Goal: Task Accomplishment & Management: Manage account settings

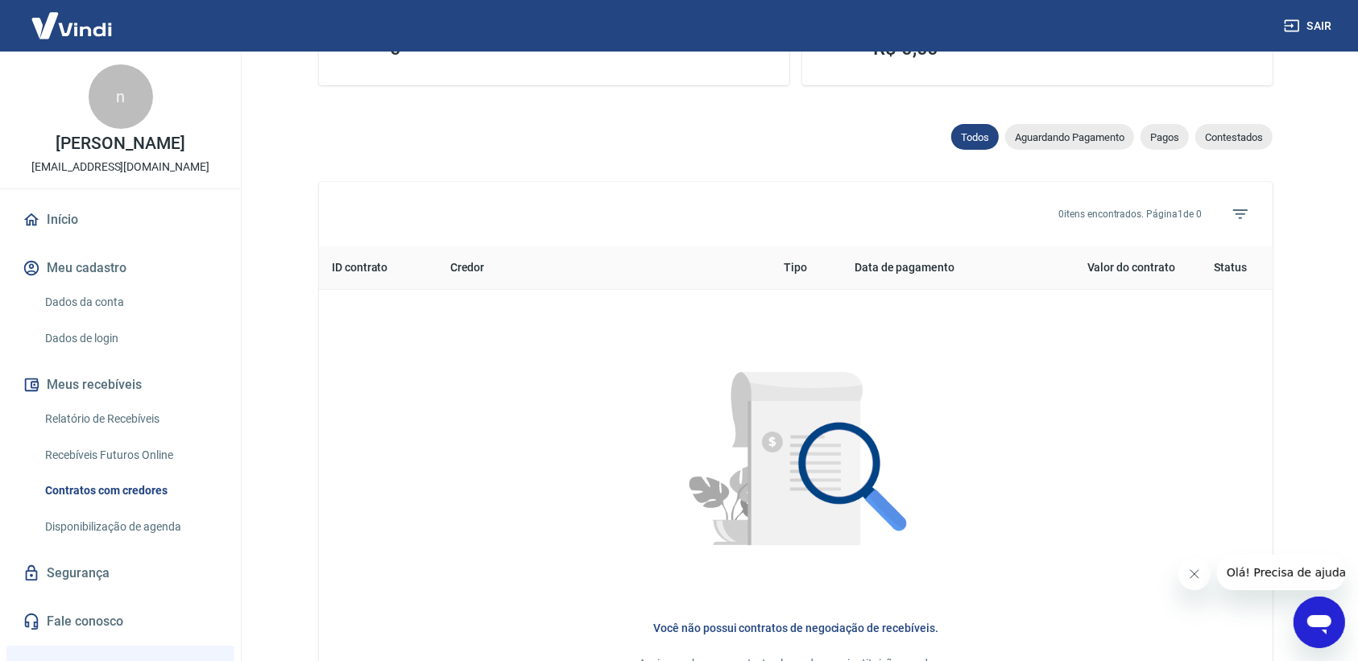
scroll to position [466, 0]
click at [81, 299] on link "Dados da conta" at bounding box center [130, 302] width 183 height 33
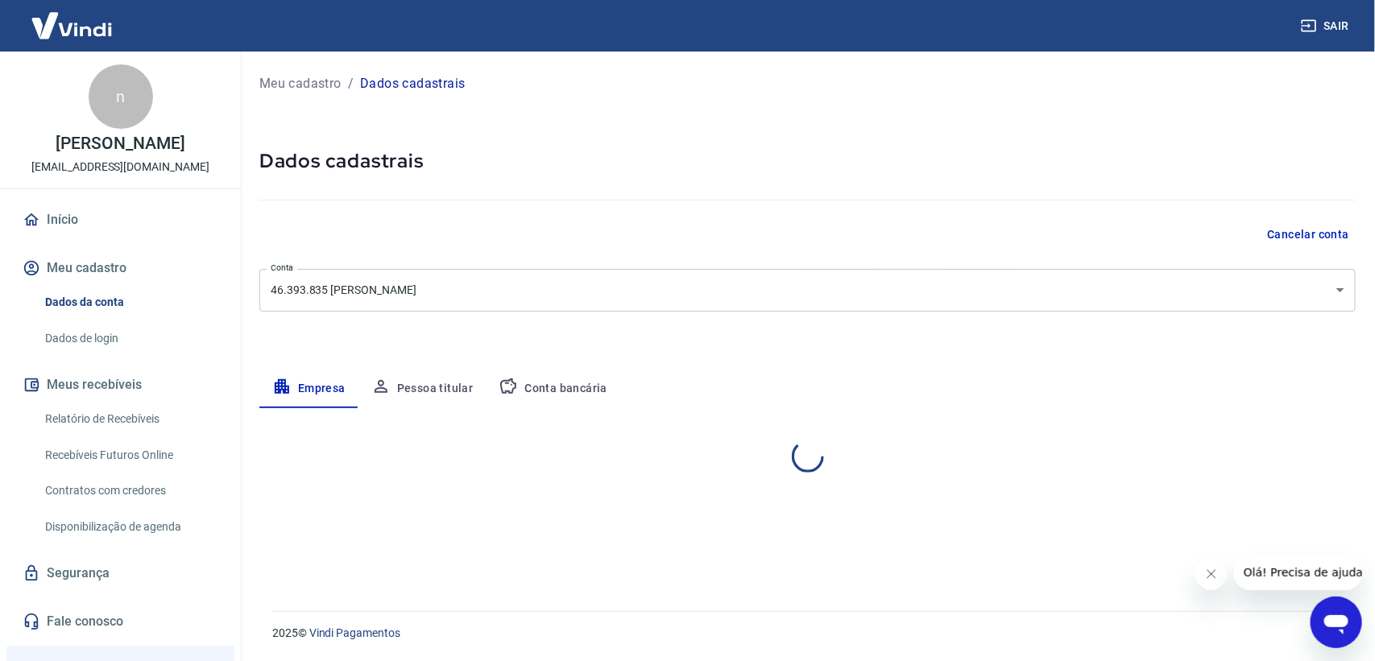
select select "PR"
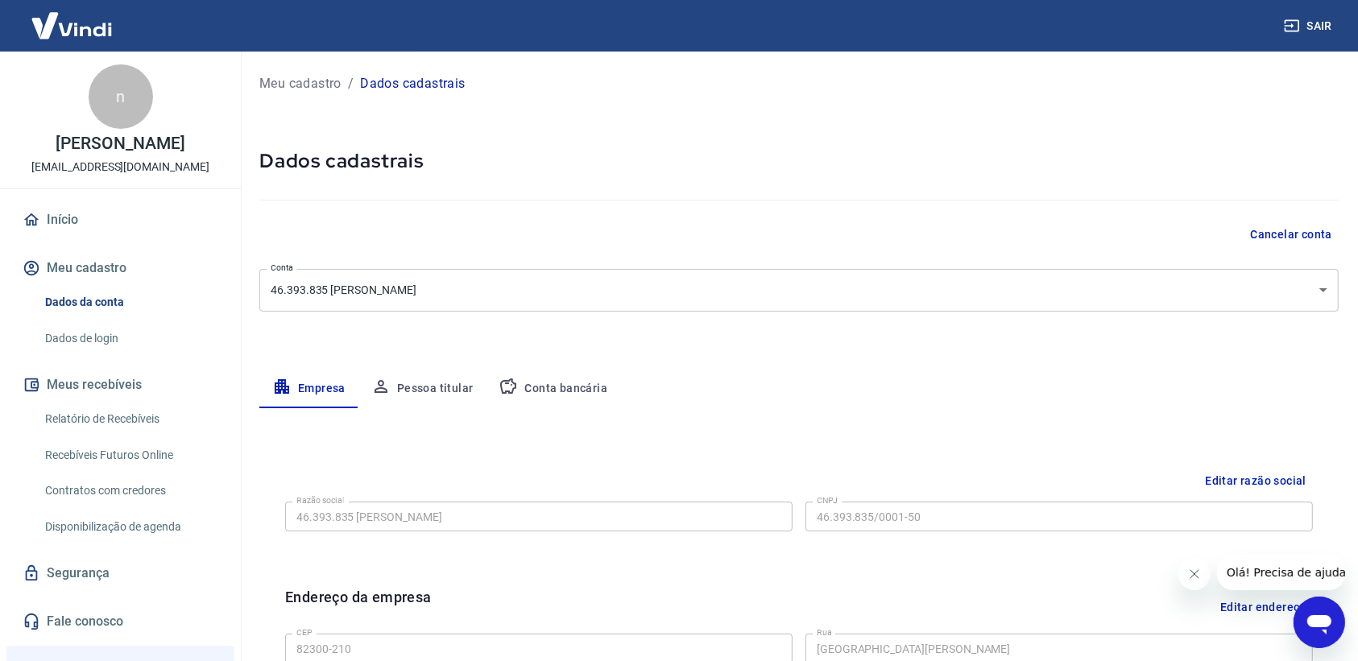
click at [62, 214] on link "Início" at bounding box center [120, 219] width 202 height 35
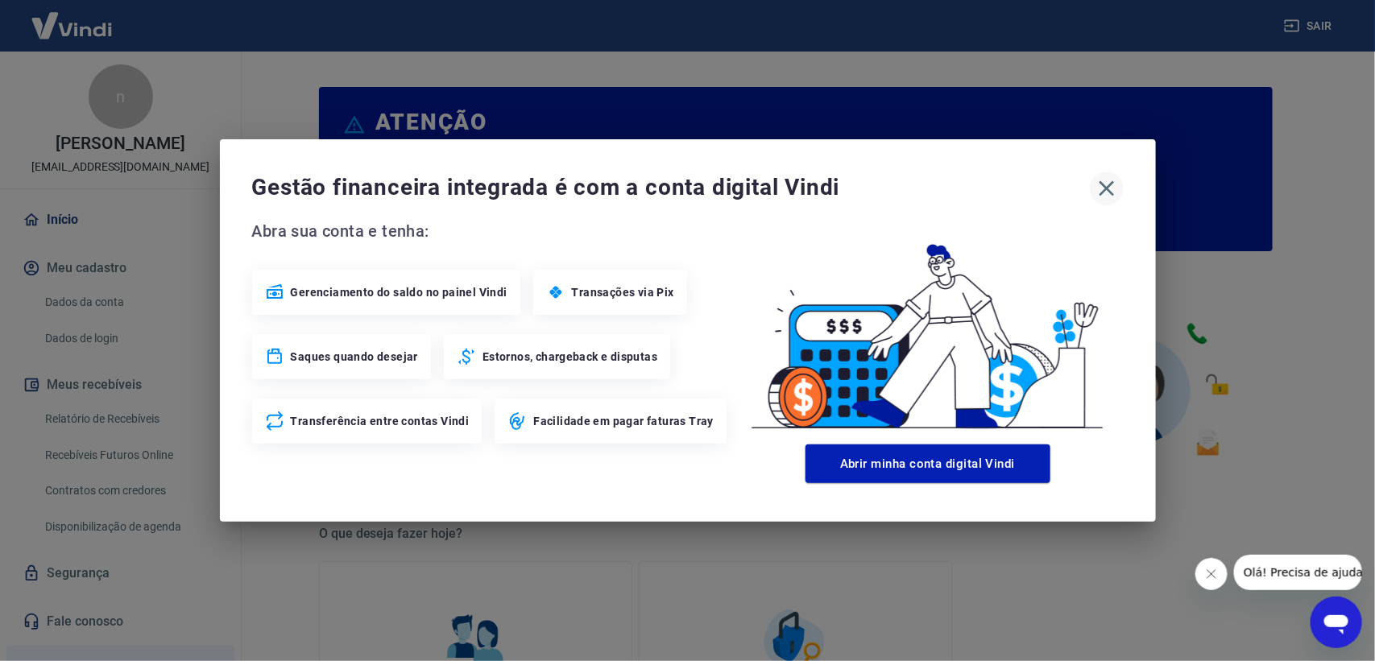
click at [1098, 186] on icon "button" at bounding box center [1107, 189] width 26 height 26
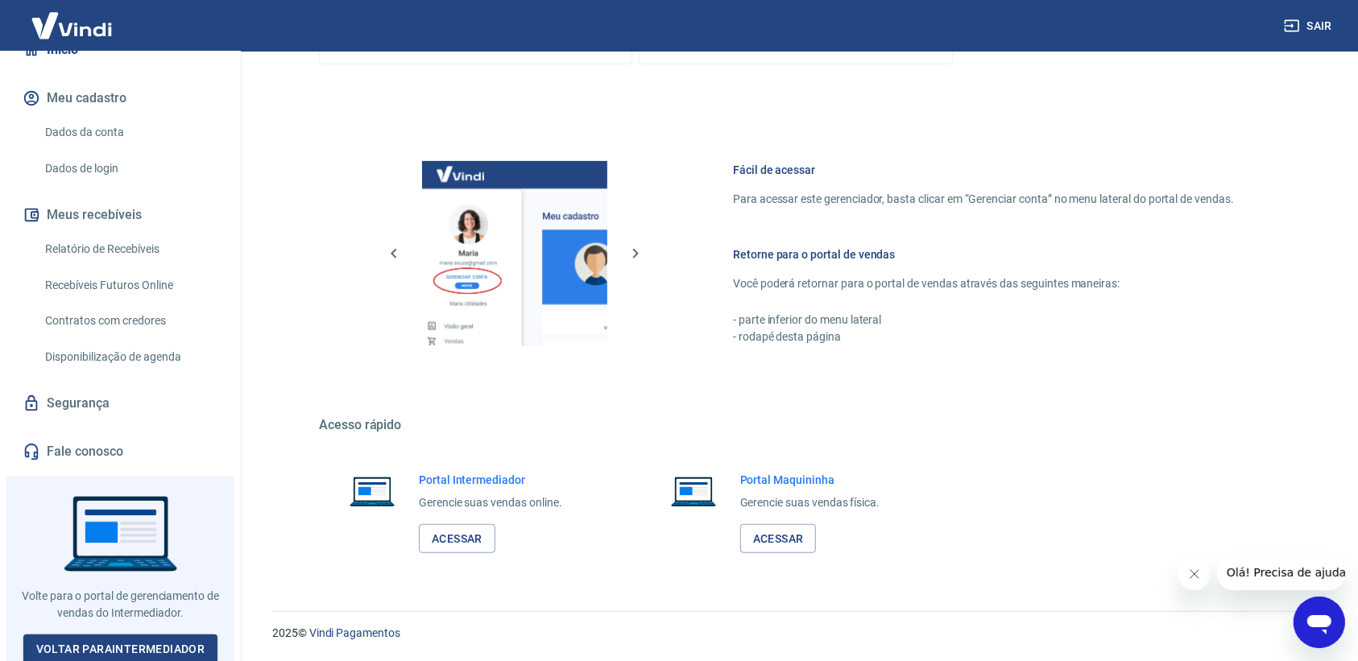
scroll to position [762, 0]
click at [462, 534] on link "Acessar" at bounding box center [457, 539] width 77 height 30
